Goal: Transaction & Acquisition: Obtain resource

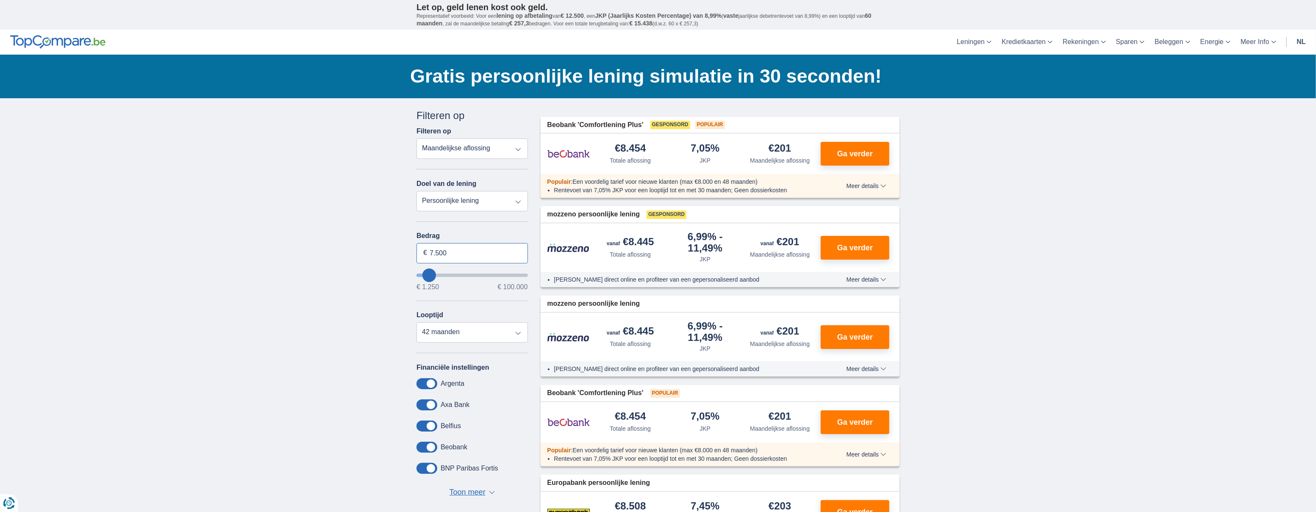
click at [488, 253] on input "7.500" at bounding box center [471, 253] width 111 height 20
type input "15.000"
type input "15250"
select select "60"
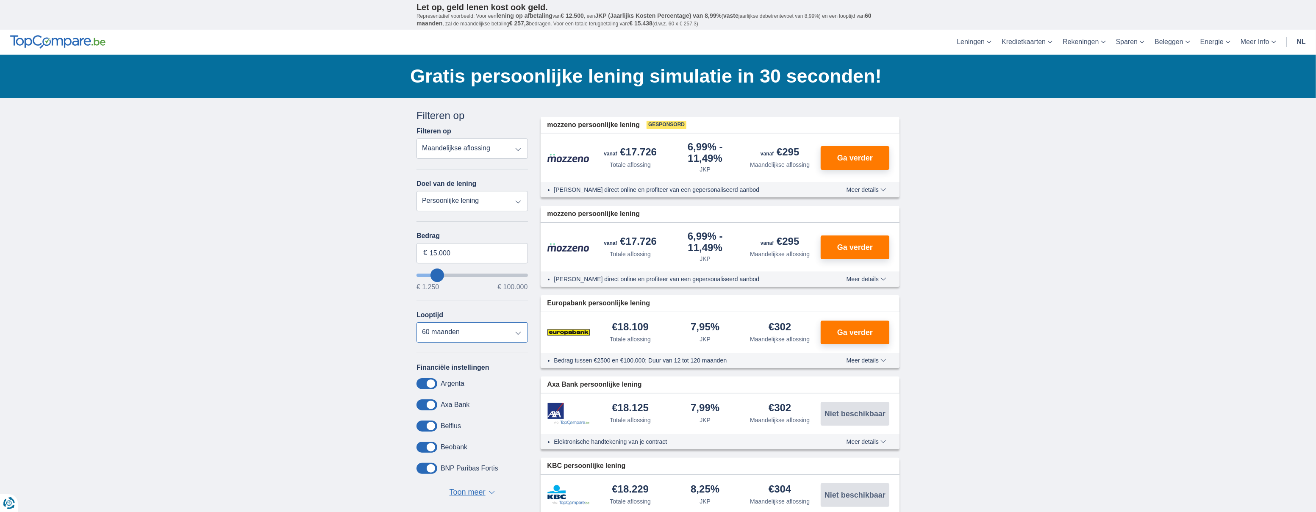
click at [511, 334] on select "12 maanden 18 maanden 24 maanden 30 maanden 36 maanden 42 maanden 48 maanden 60…" at bounding box center [471, 332] width 111 height 20
click at [416, 323] on select "12 maanden 18 maanden 24 maanden 30 maanden 36 maanden 42 maanden 48 maanden 60…" at bounding box center [471, 332] width 111 height 20
click at [471, 252] on input "15.000" at bounding box center [471, 253] width 111 height 20
type input "1"
